Goal: Navigation & Orientation: Find specific page/section

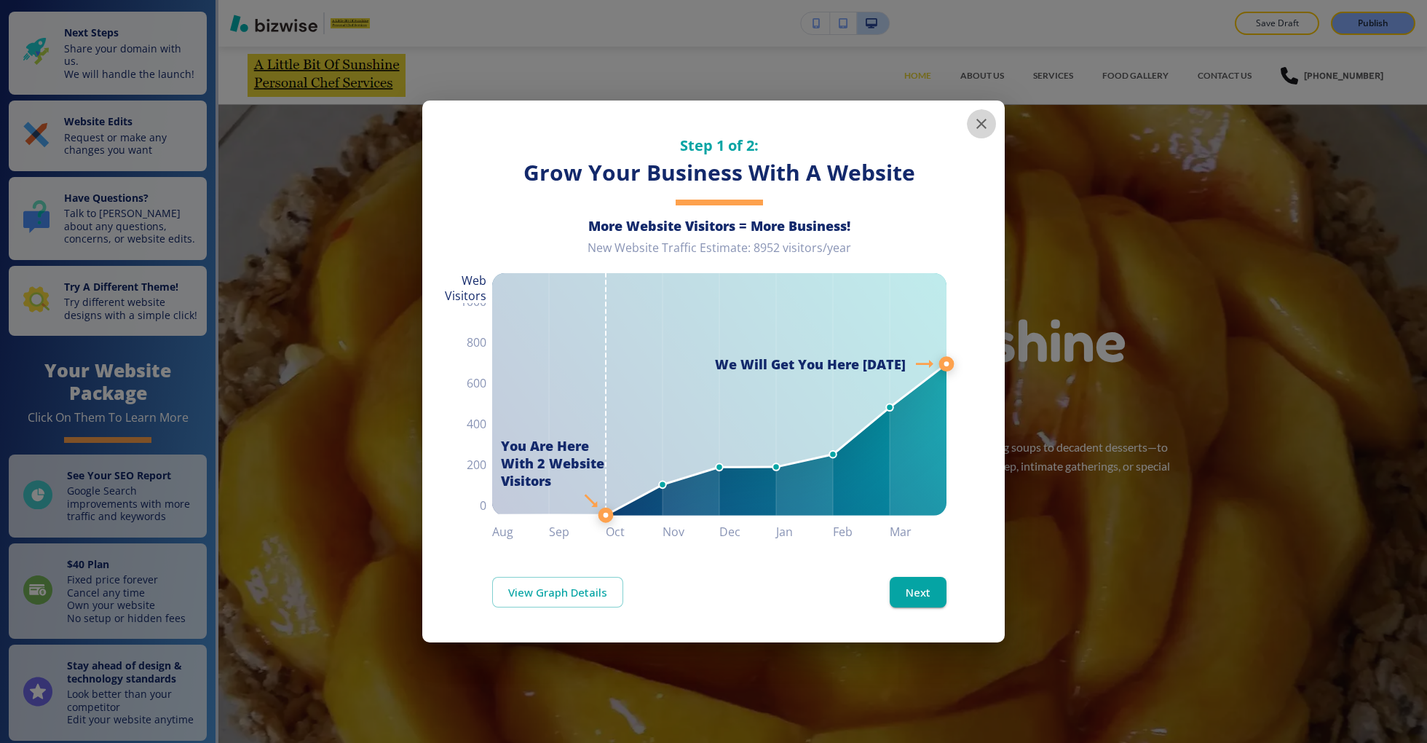
click at [986, 125] on icon "button" at bounding box center [981, 123] width 17 height 17
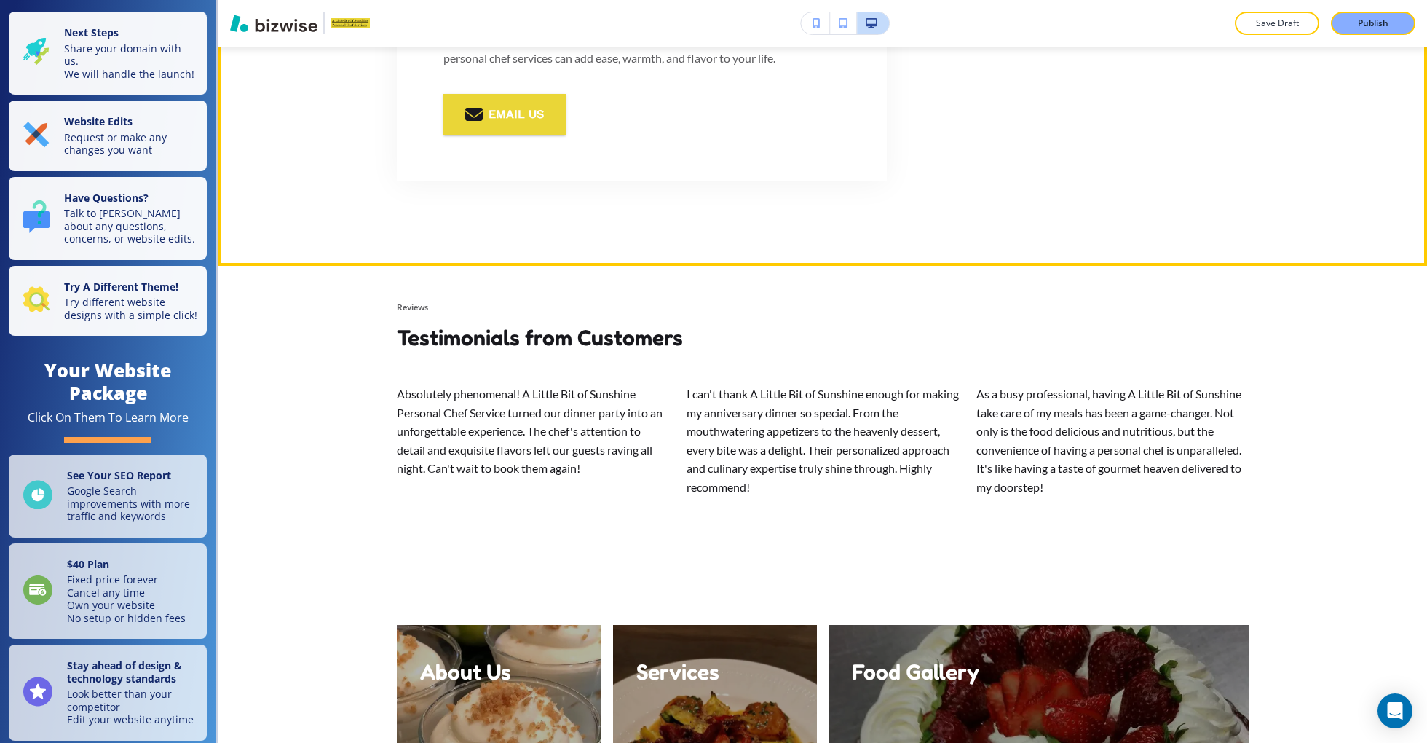
scroll to position [4050, 0]
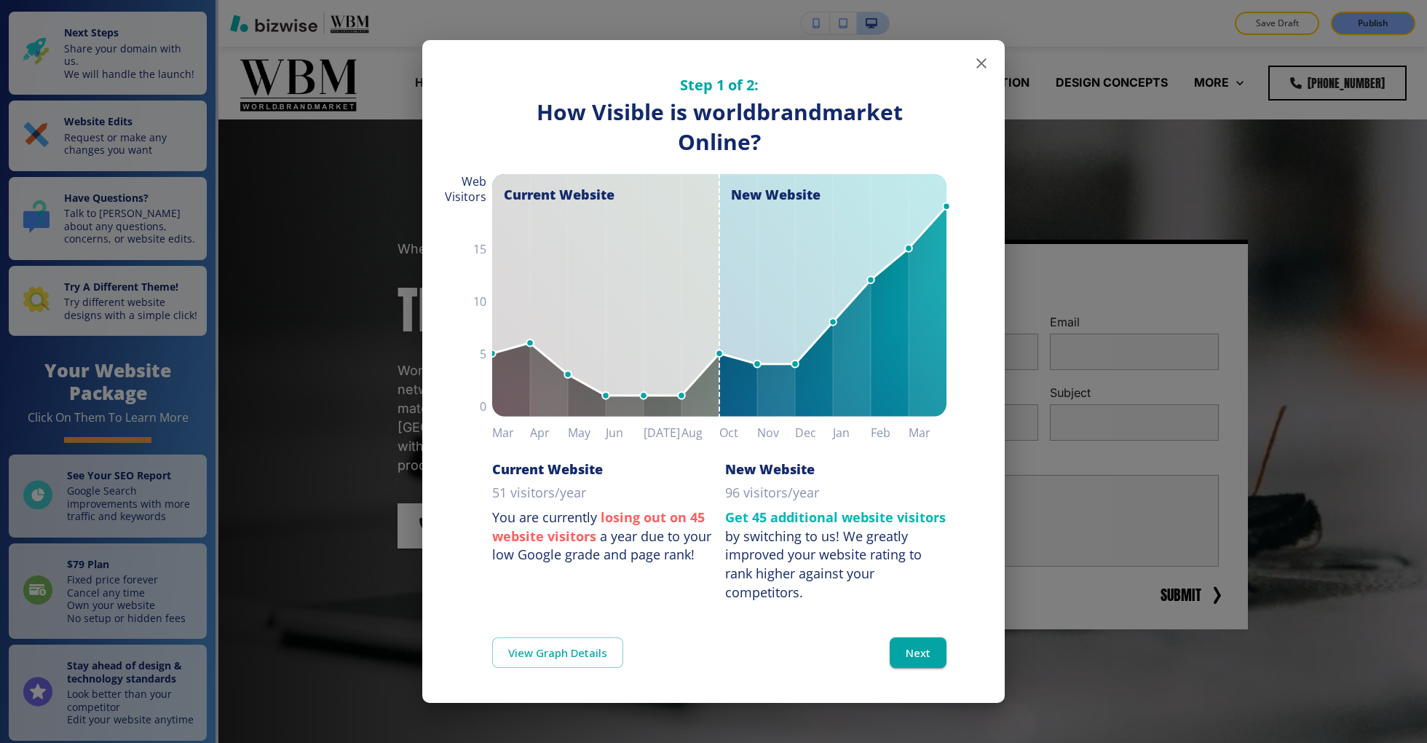
click at [985, 72] on icon "button" at bounding box center [981, 63] width 17 height 17
